Goal: Find specific page/section: Find specific page/section

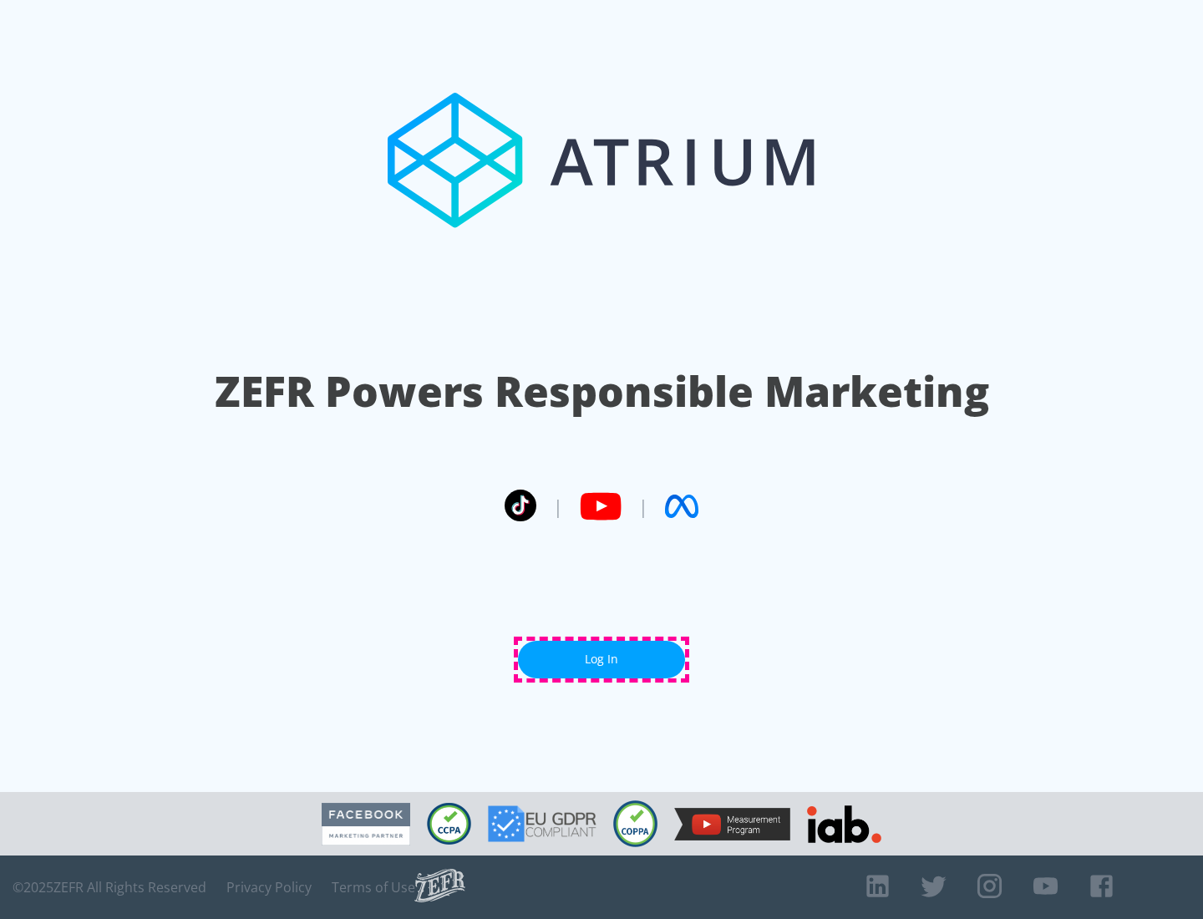
click at [601, 659] on link "Log In" at bounding box center [601, 660] width 167 height 38
